Goal: Find specific page/section

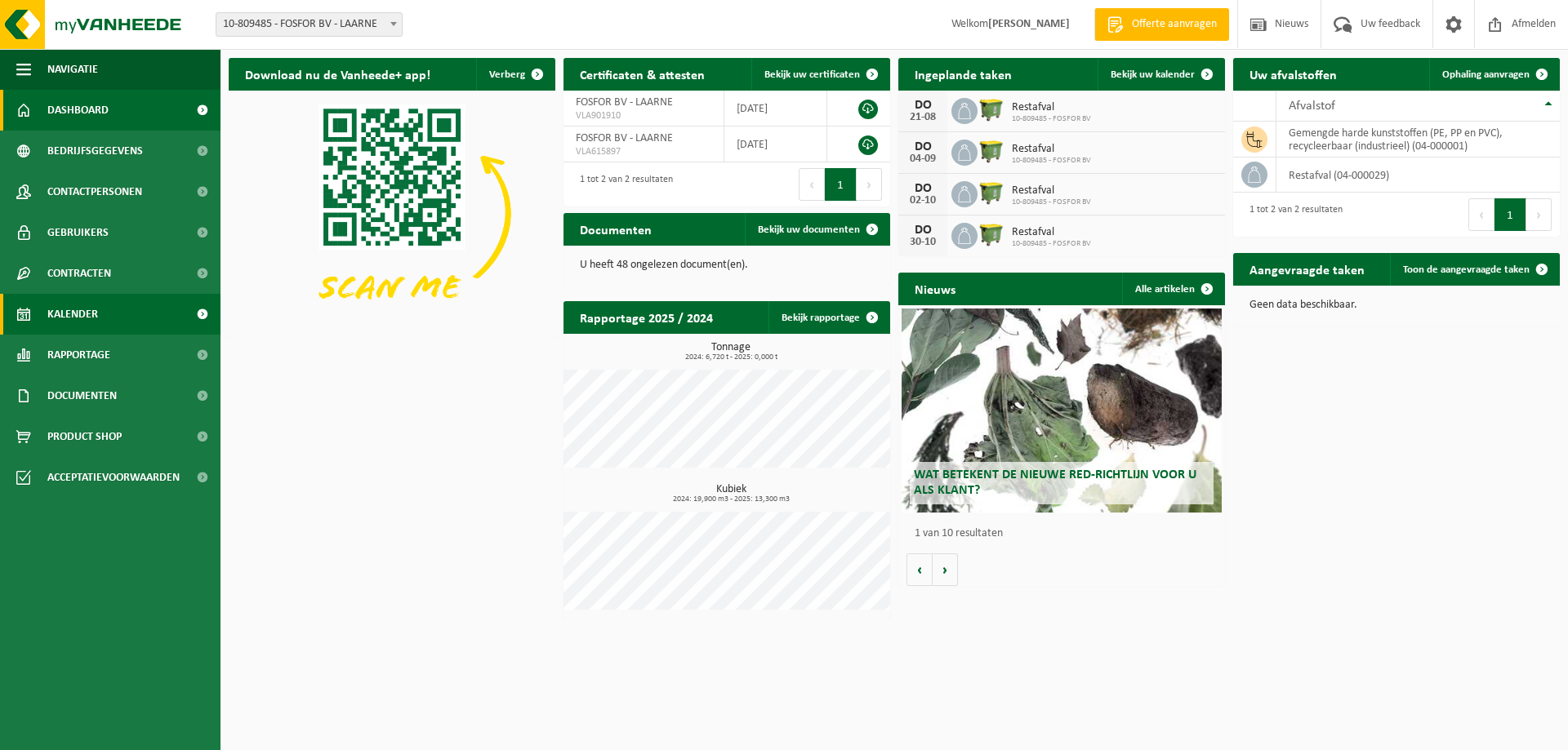
click at [77, 317] on span "Kalender" at bounding box center [73, 313] width 51 height 41
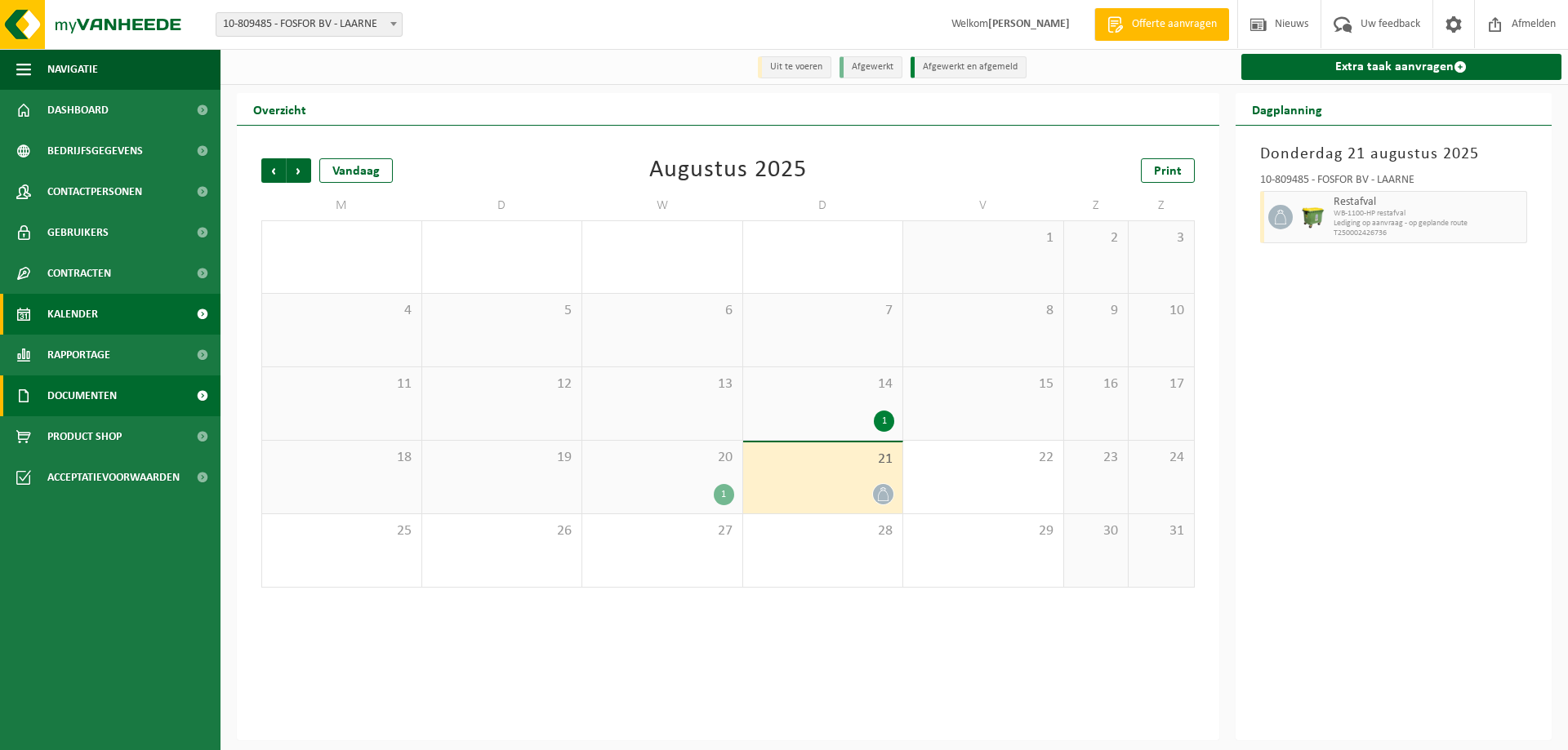
click at [76, 387] on span "Documenten" at bounding box center [82, 396] width 69 height 41
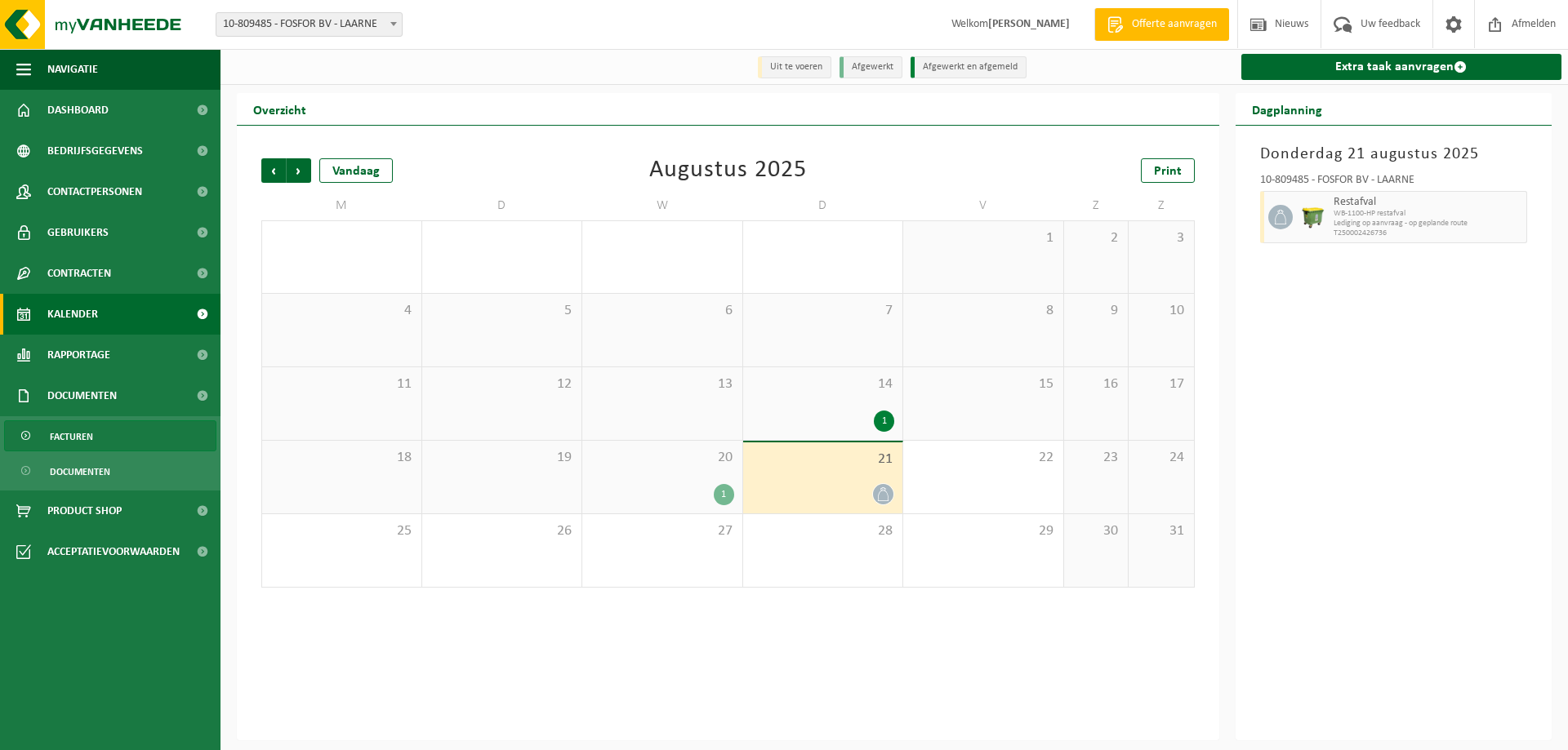
click at [73, 437] on span "Facturen" at bounding box center [71, 437] width 43 height 31
